Goal: Find contact information: Find contact information

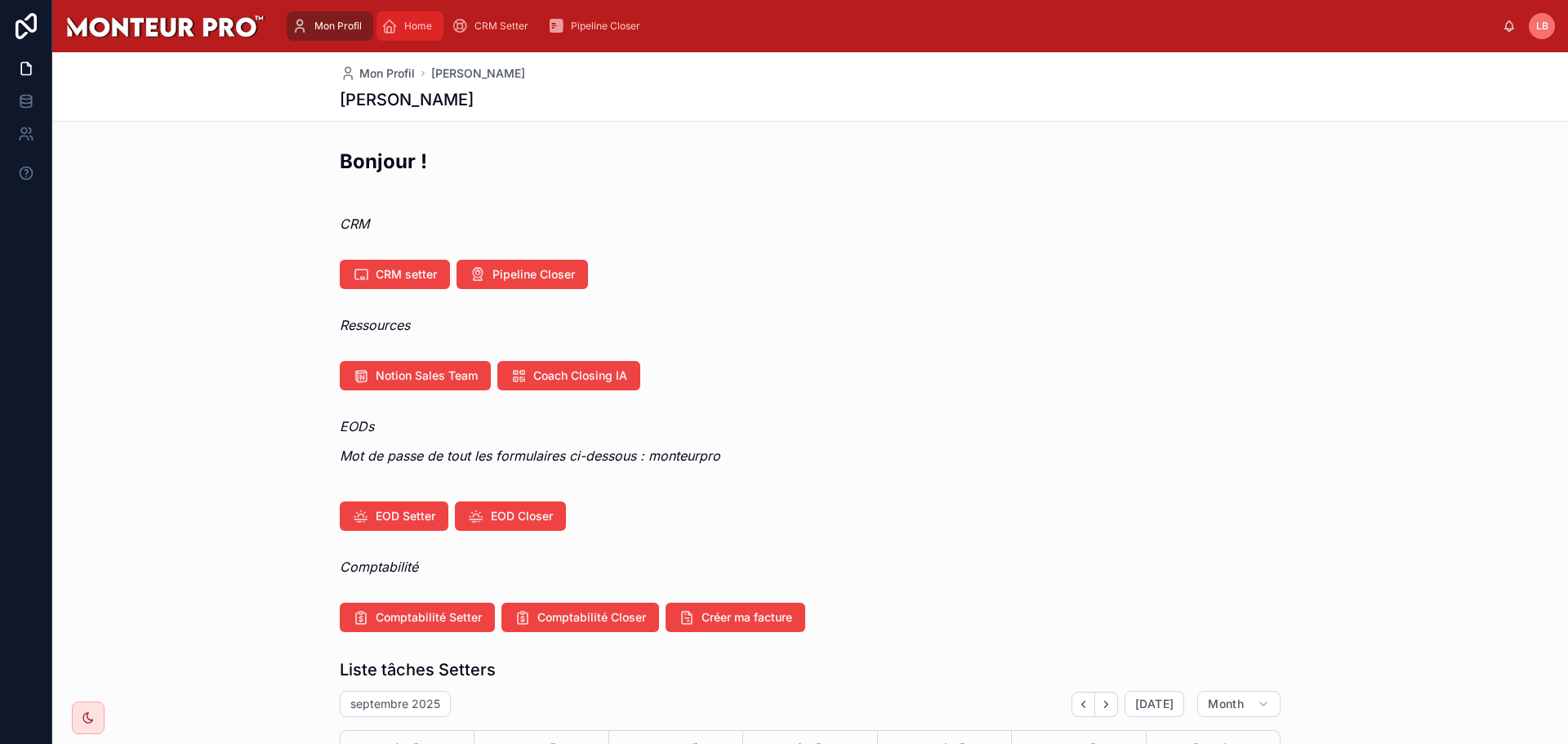
click at [415, 26] on span "Home" at bounding box center [419, 26] width 28 height 13
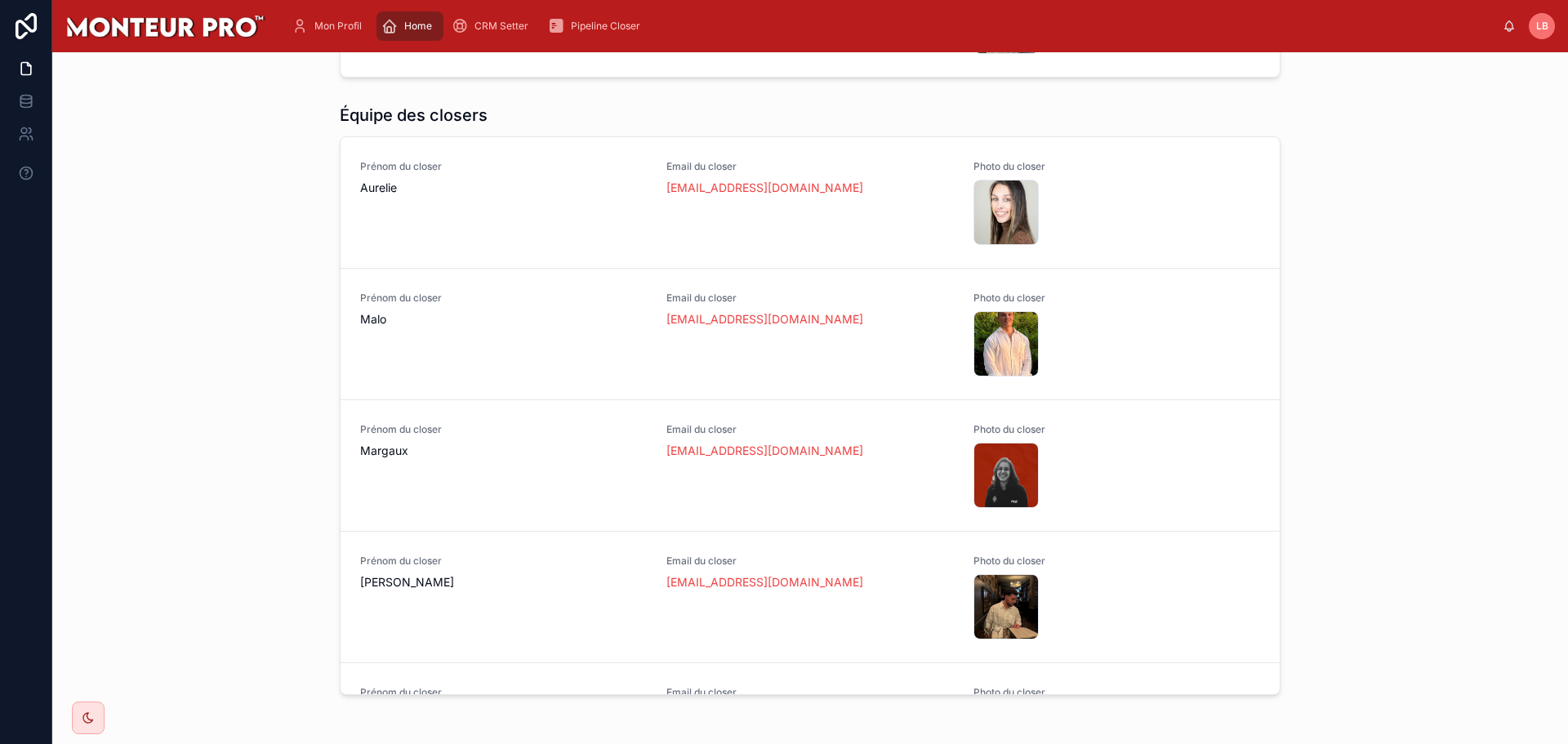
scroll to position [1306, 0]
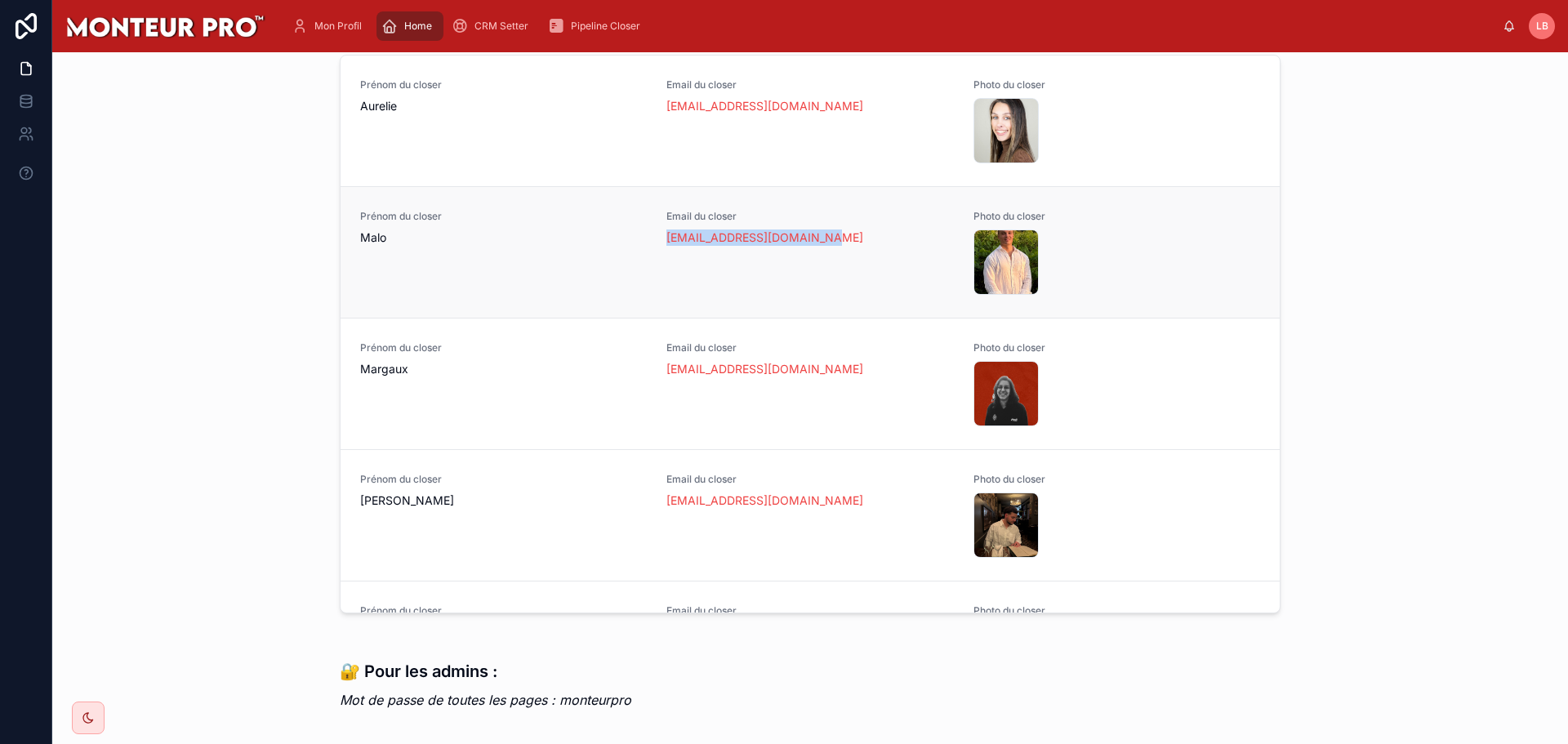
drag, startPoint x: 648, startPoint y: 239, endPoint x: 819, endPoint y: 239, distance: 171.0
click at [819, 239] on div "Prénom du closer Malo Email du closer [EMAIL_ADDRESS][DOMAIN_NAME] Photo du clo…" at bounding box center [810, 252] width 900 height 85
copy link "[EMAIL_ADDRESS][DOMAIN_NAME]"
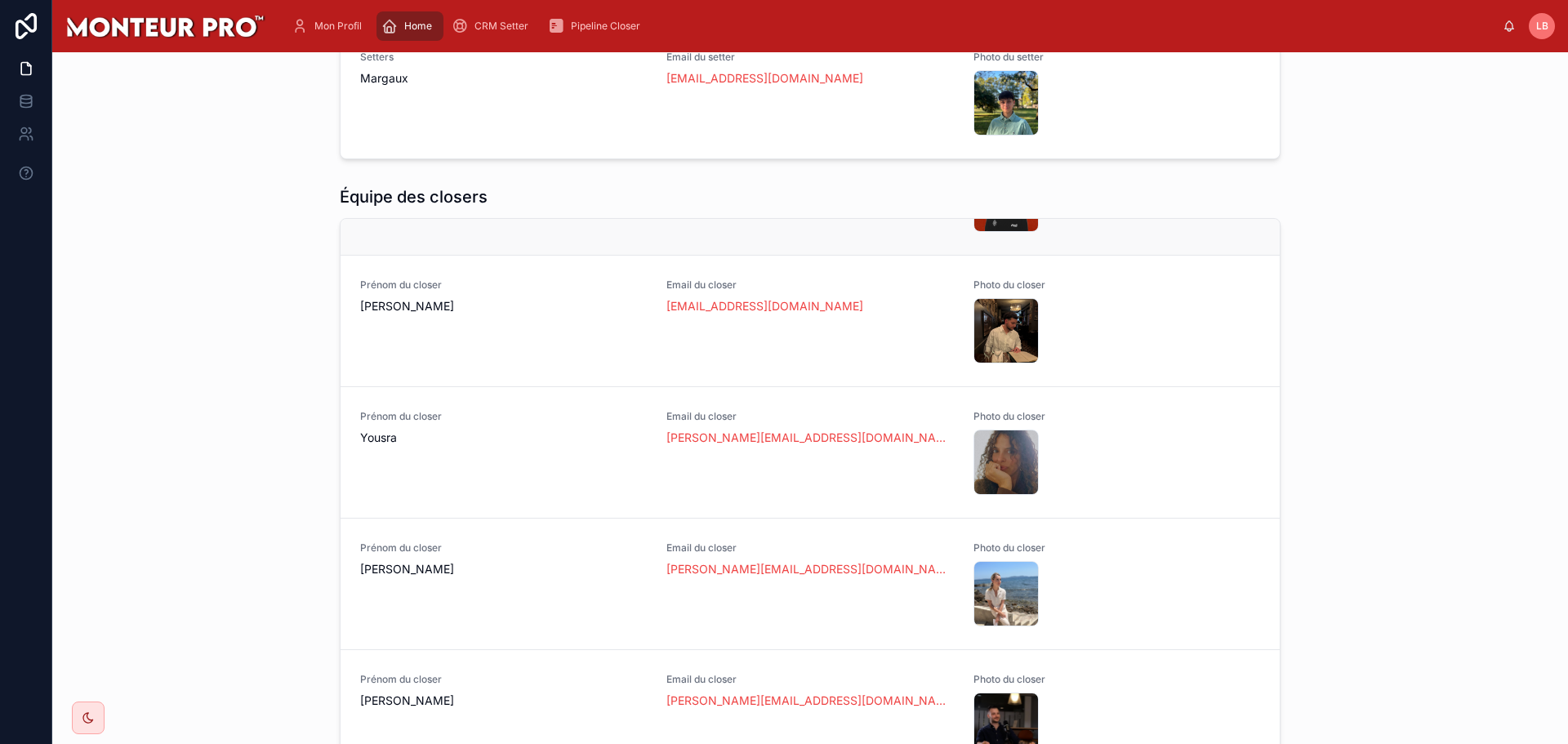
scroll to position [490, 0]
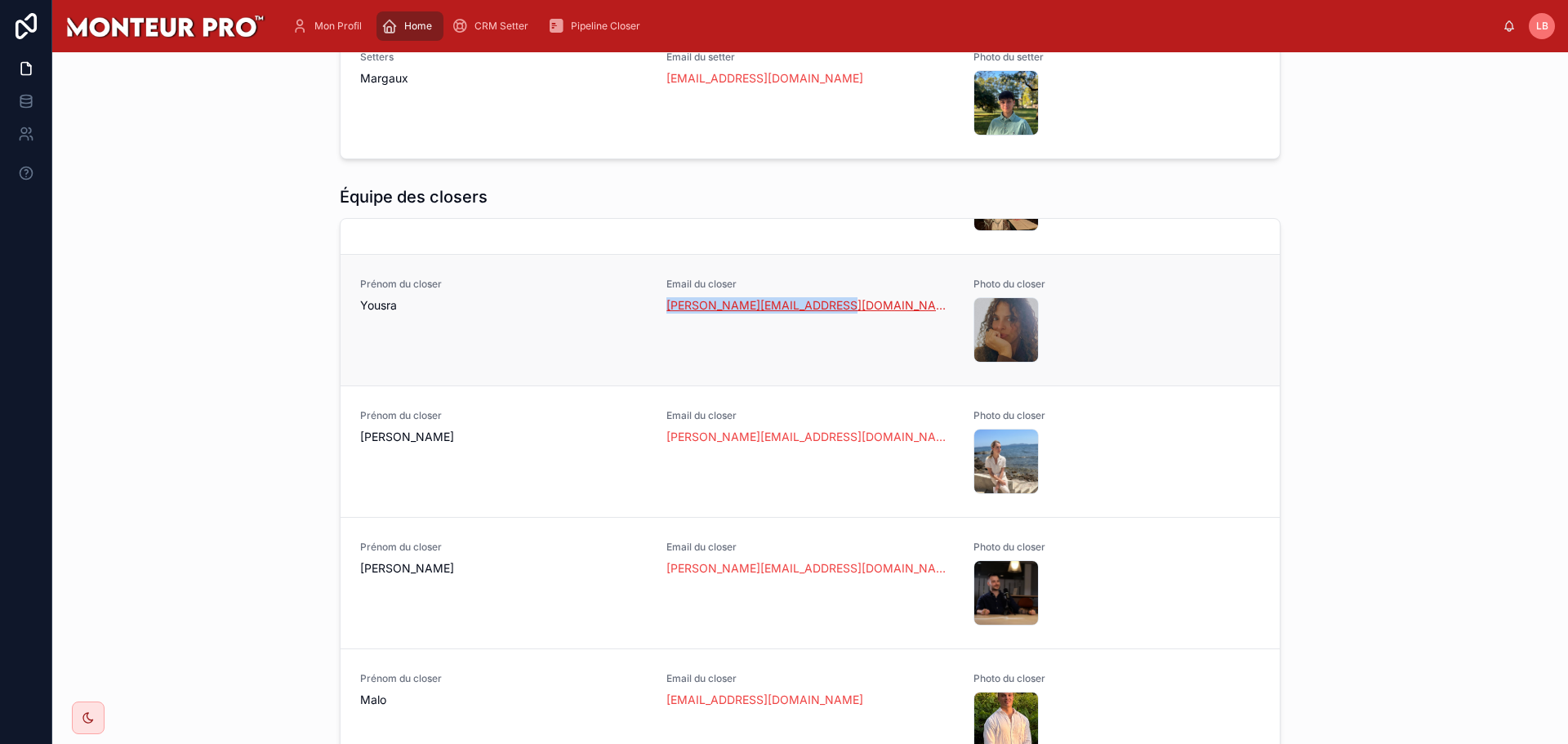
drag, startPoint x: 838, startPoint y: 308, endPoint x: 656, endPoint y: 299, distance: 182.2
click at [666, 299] on div "[PERSON_NAME][EMAIL_ADDRESS][DOMAIN_NAME]" at bounding box center [809, 306] width 287 height 17
copy link "[PERSON_NAME][EMAIL_ADDRESS][DOMAIN_NAME]"
drag, startPoint x: 853, startPoint y: 434, endPoint x: 653, endPoint y: 437, distance: 200.0
click at [653, 437] on div "Prénom du closer [PERSON_NAME] Email du closer [PERSON_NAME][EMAIL_ADDRESS][DOM…" at bounding box center [810, 451] width 900 height 85
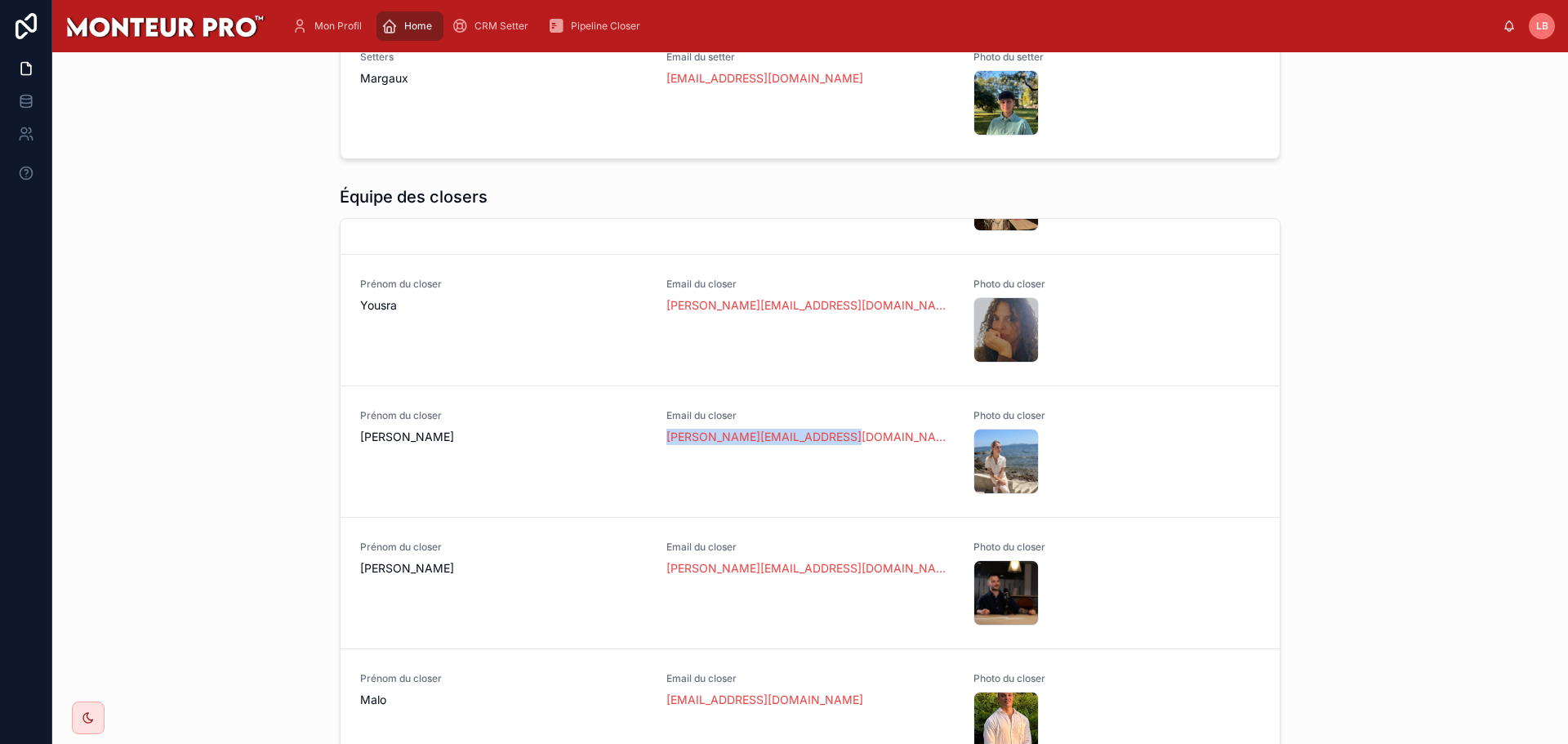
copy link "[PERSON_NAME][EMAIL_ADDRESS][DOMAIN_NAME]"
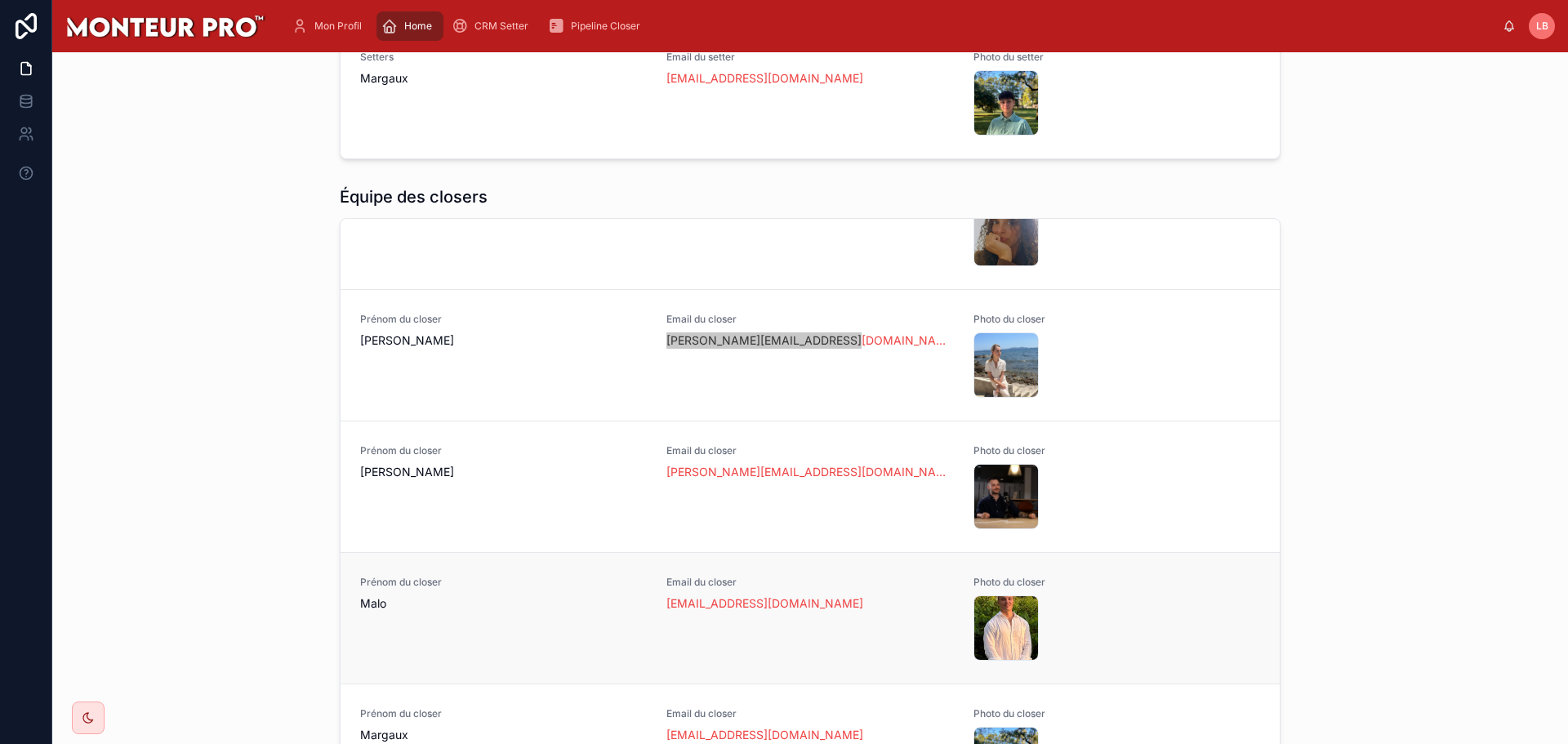
scroll to position [626, 0]
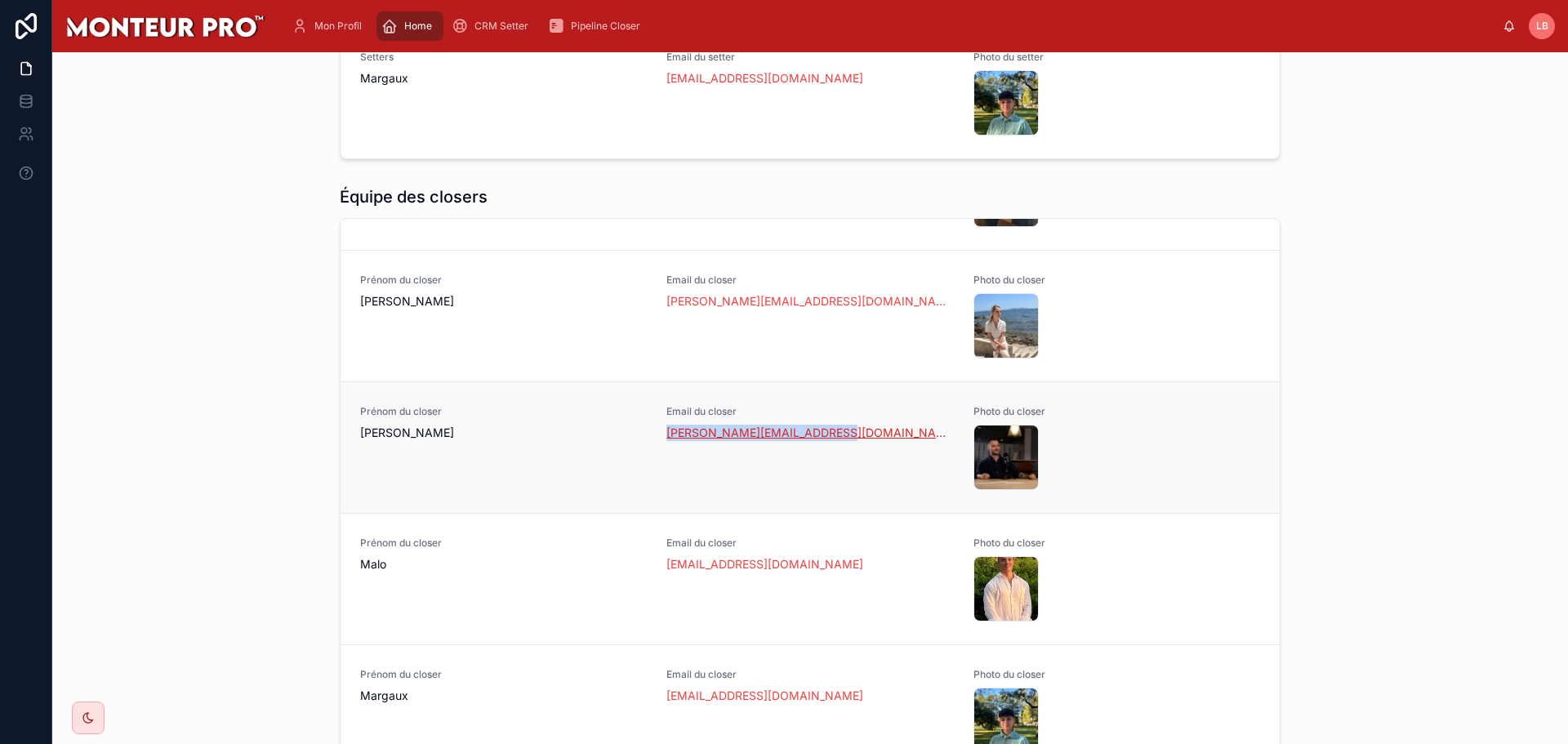
drag, startPoint x: 832, startPoint y: 430, endPoint x: 656, endPoint y: 438, distance: 176.2
click at [666, 438] on div "[PERSON_NAME][EMAIL_ADDRESS][DOMAIN_NAME]" at bounding box center [809, 433] width 287 height 17
copy link "[PERSON_NAME][EMAIL_ADDRESS][DOMAIN_NAME]"
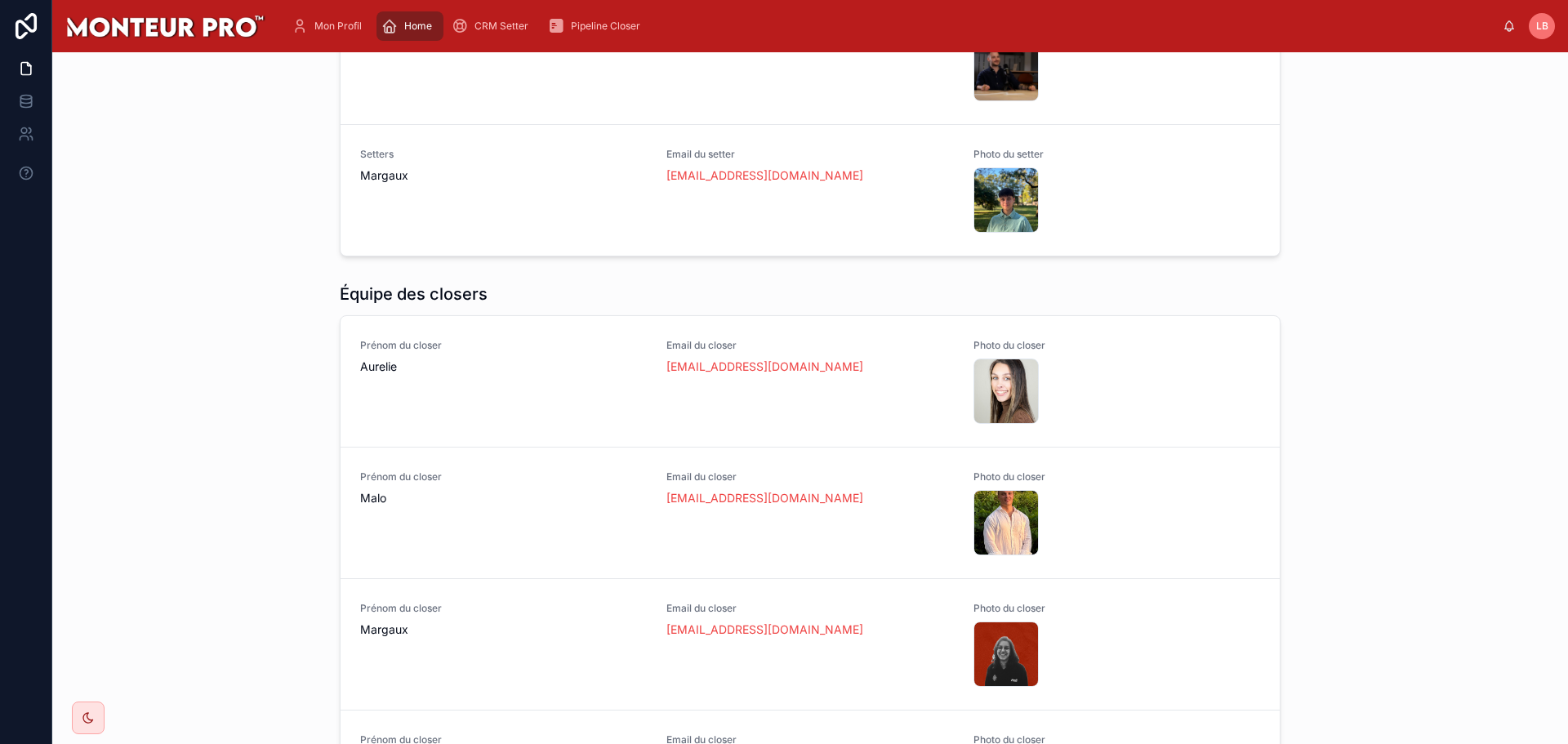
scroll to position [903, 0]
